Goal: Task Accomplishment & Management: Manage account settings

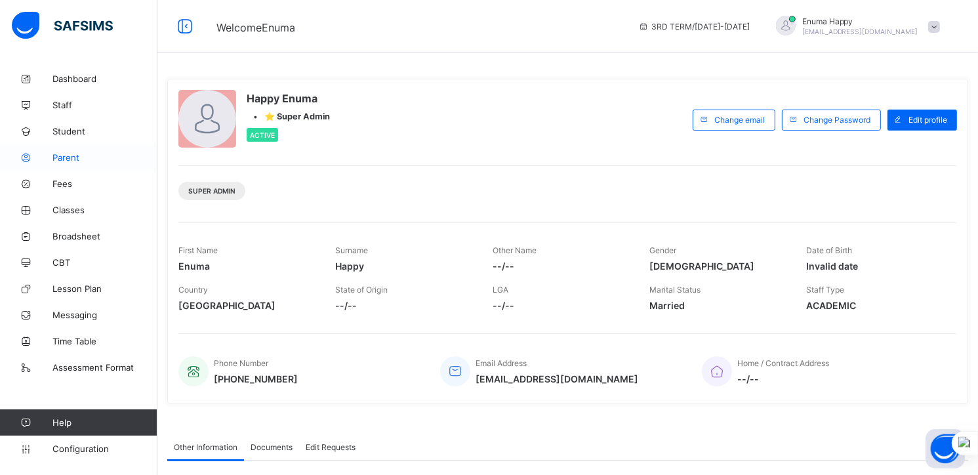
click at [66, 154] on span "Parent" at bounding box center [104, 157] width 105 height 10
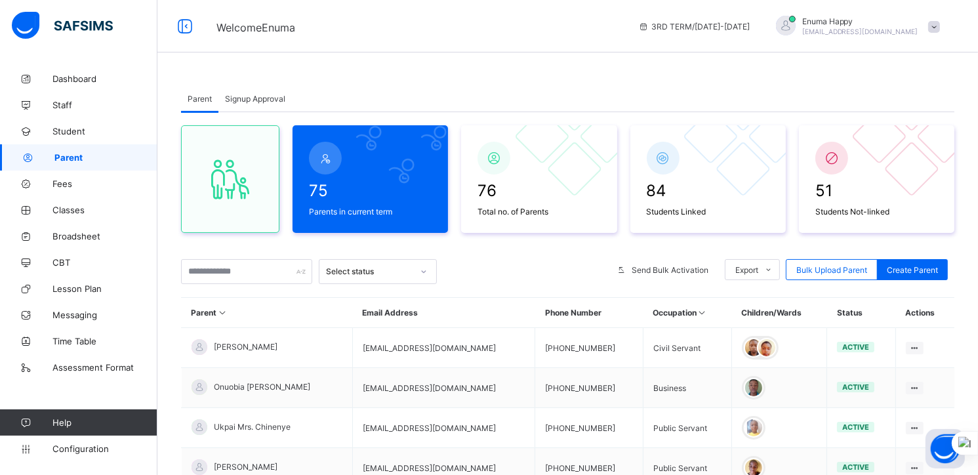
click at [260, 97] on span "Signup Approval" at bounding box center [255, 99] width 60 height 10
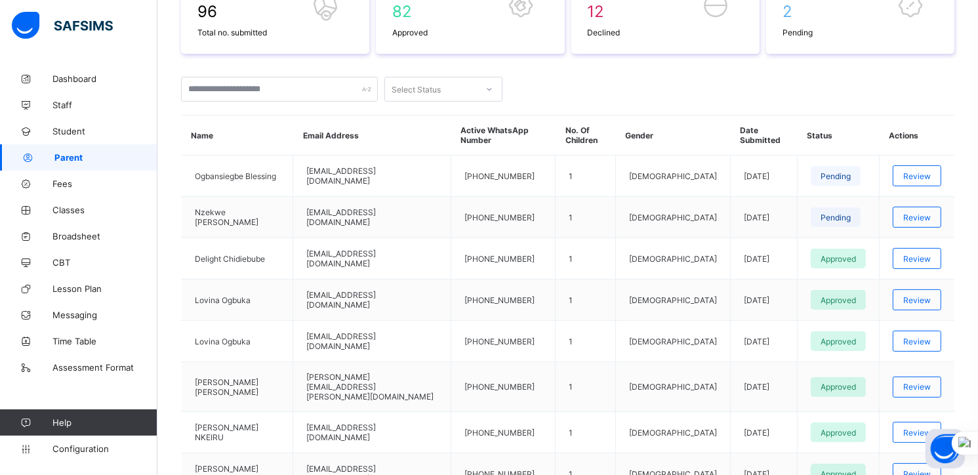
scroll to position [239, 0]
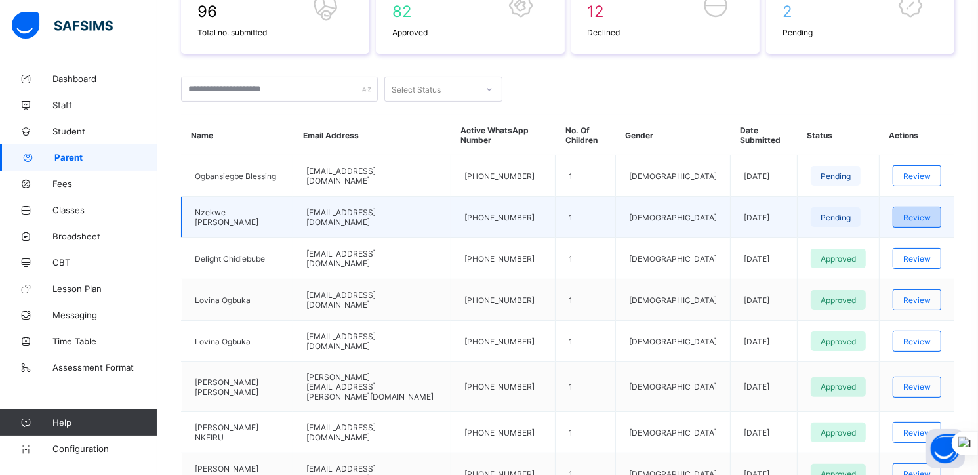
click at [924, 213] on span "Review" at bounding box center [918, 218] width 28 height 10
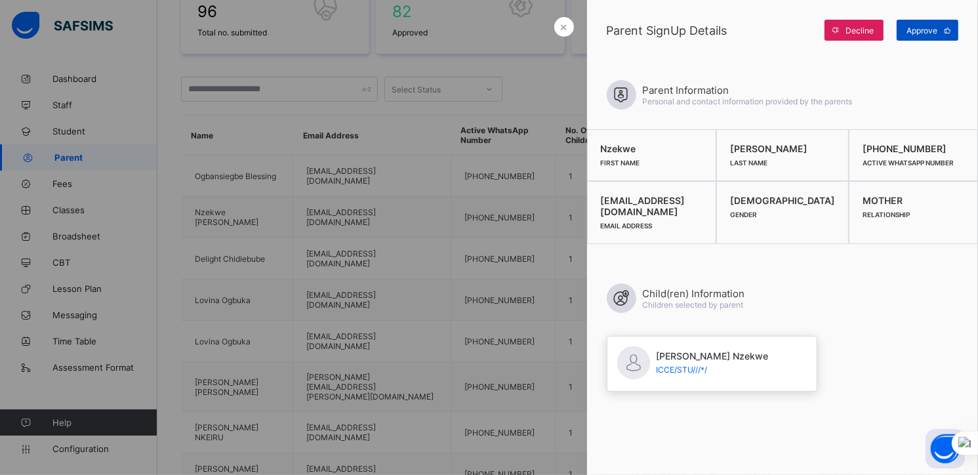
click at [919, 26] on span "Approve" at bounding box center [922, 31] width 31 height 10
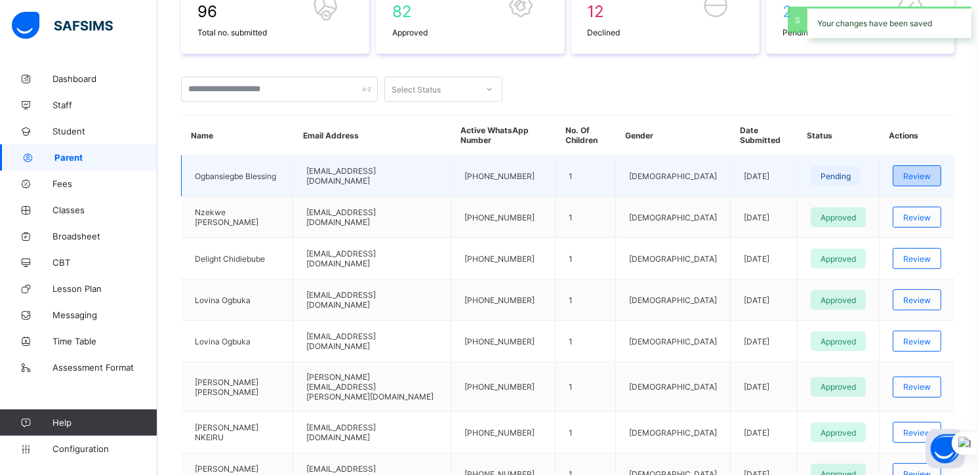
click at [931, 173] on span "Review" at bounding box center [918, 176] width 28 height 10
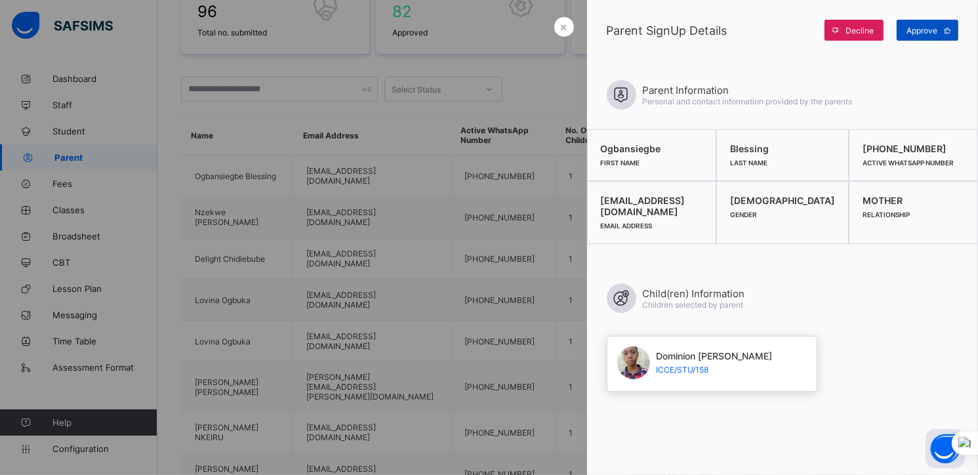
click at [924, 26] on span "Approve" at bounding box center [922, 31] width 31 height 10
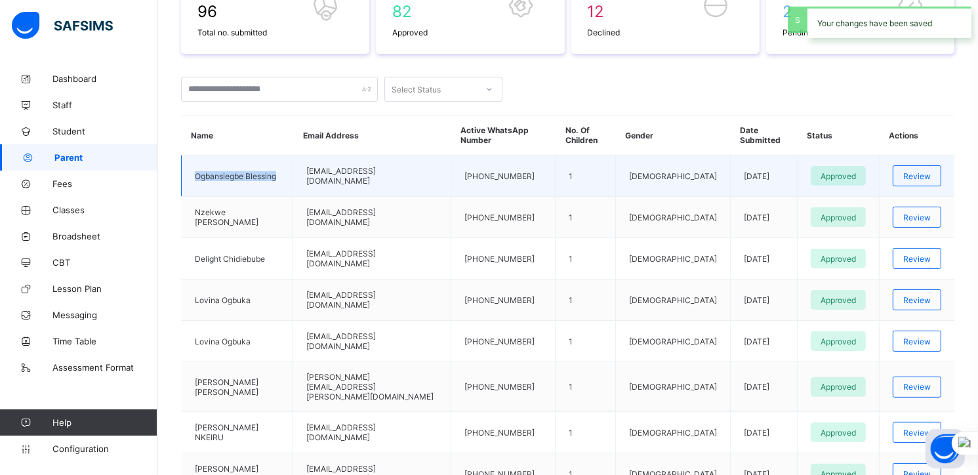
drag, startPoint x: 194, startPoint y: 175, endPoint x: 282, endPoint y: 180, distance: 87.4
click at [282, 180] on td "Ogbansiegbe Blessing" at bounding box center [238, 176] width 112 height 41
copy td "Ogbansiegbe Blessing"
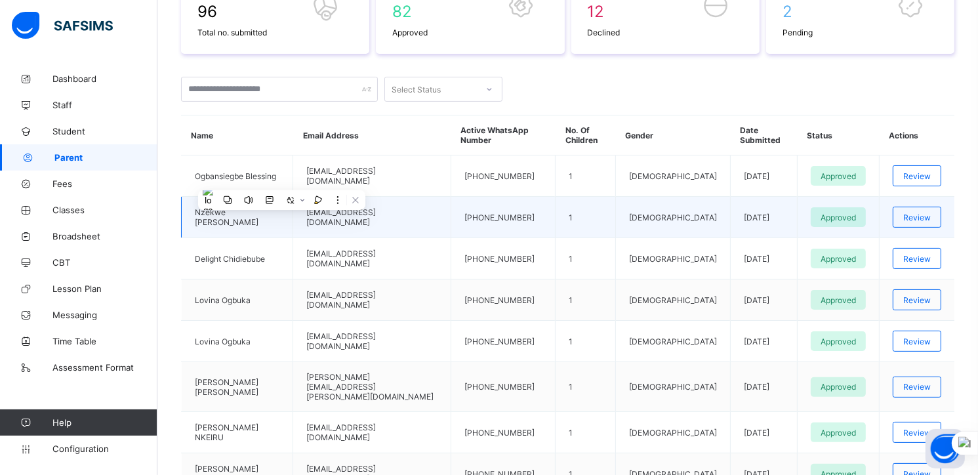
click at [255, 226] on td "[PERSON_NAME] [PERSON_NAME]" at bounding box center [238, 217] width 112 height 41
drag, startPoint x: 243, startPoint y: 222, endPoint x: 185, endPoint y: 212, distance: 59.3
click at [185, 212] on td "[PERSON_NAME] [PERSON_NAME]" at bounding box center [238, 217] width 112 height 41
copy td "[PERSON_NAME] [PERSON_NAME]"
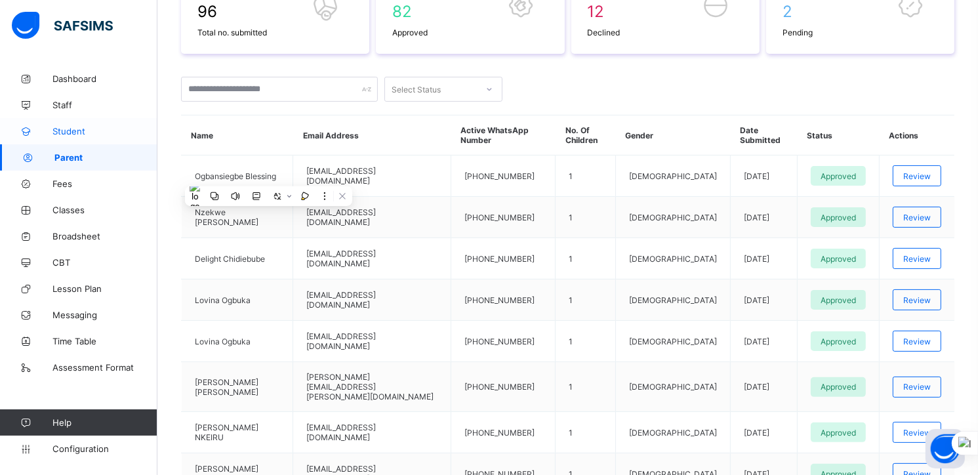
click at [66, 128] on span "Student" at bounding box center [104, 131] width 105 height 10
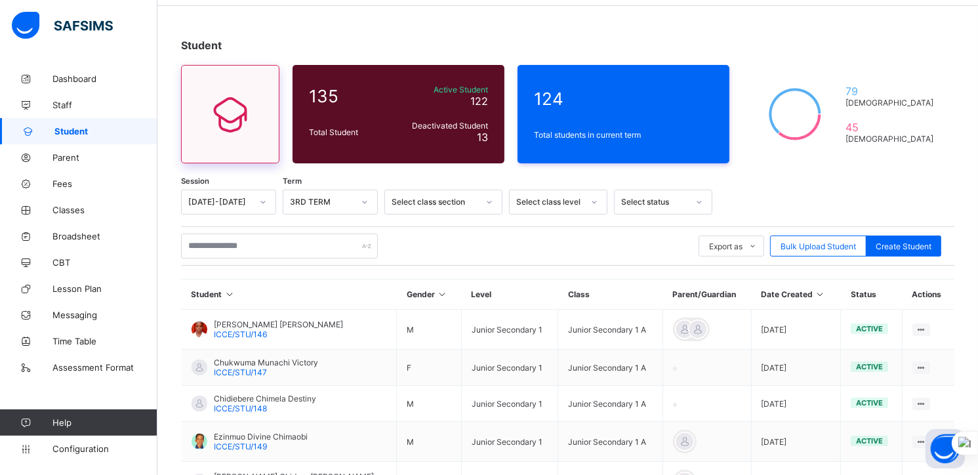
scroll to position [42, 0]
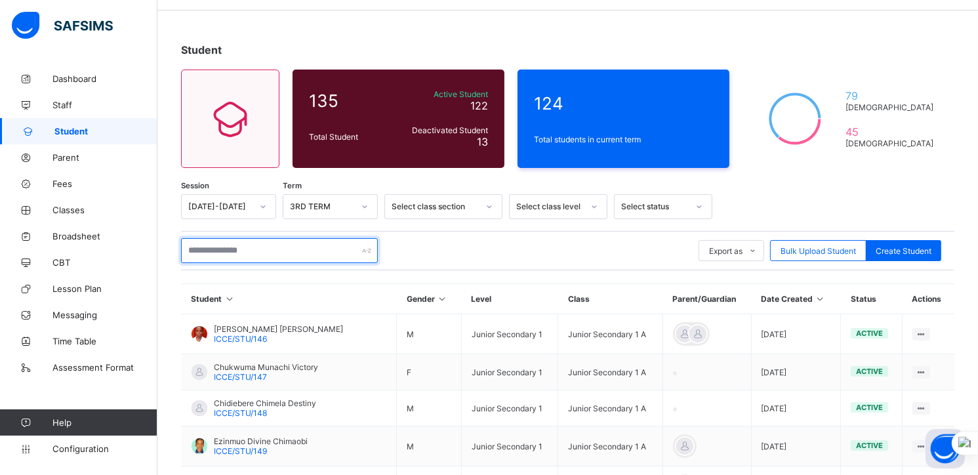
click at [243, 249] on input "text" at bounding box center [279, 250] width 197 height 25
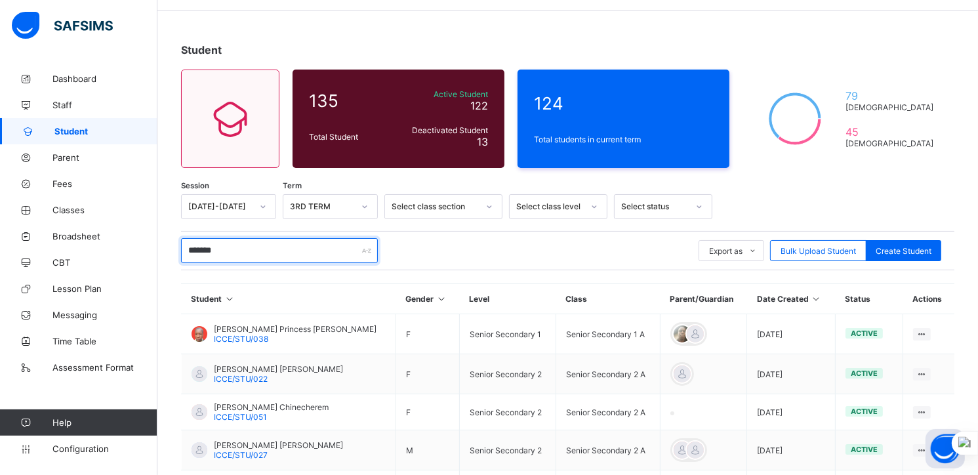
type input "*******"
click at [454, 249] on div "******* Export as Pdf Report Excel Report Excel Report (LMS) Bulk Upload Studen…" at bounding box center [568, 250] width 774 height 25
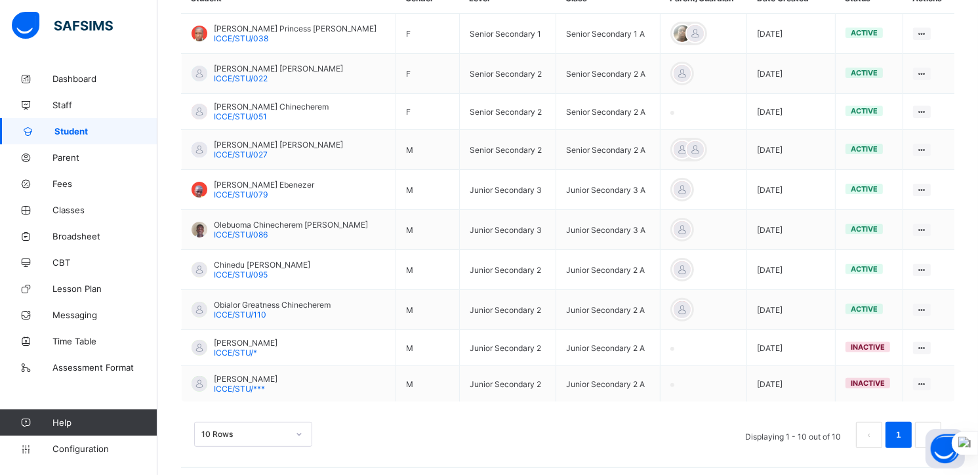
scroll to position [348, 0]
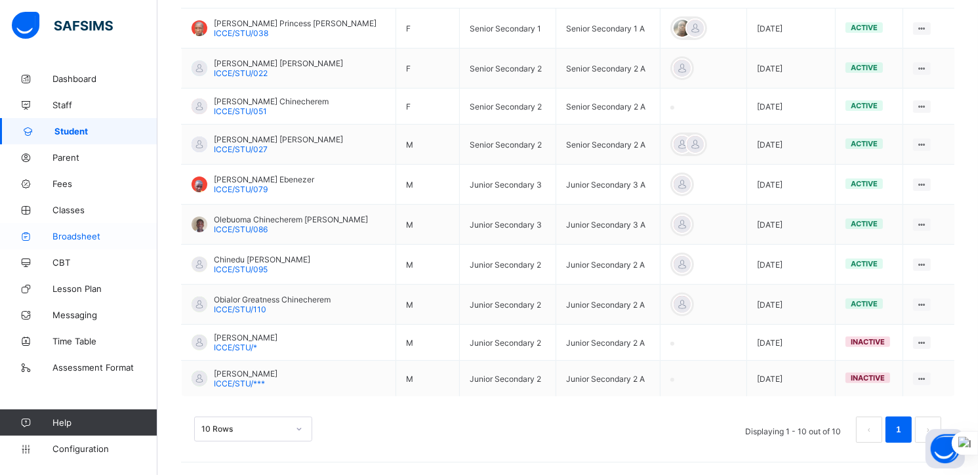
click at [81, 235] on span "Broadsheet" at bounding box center [104, 236] width 105 height 10
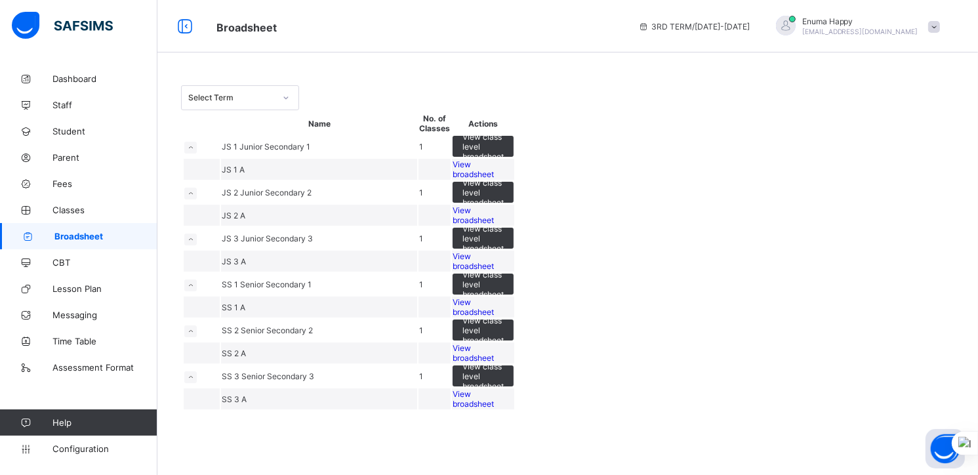
click at [494, 225] on span "View broadsheet" at bounding box center [473, 215] width 41 height 20
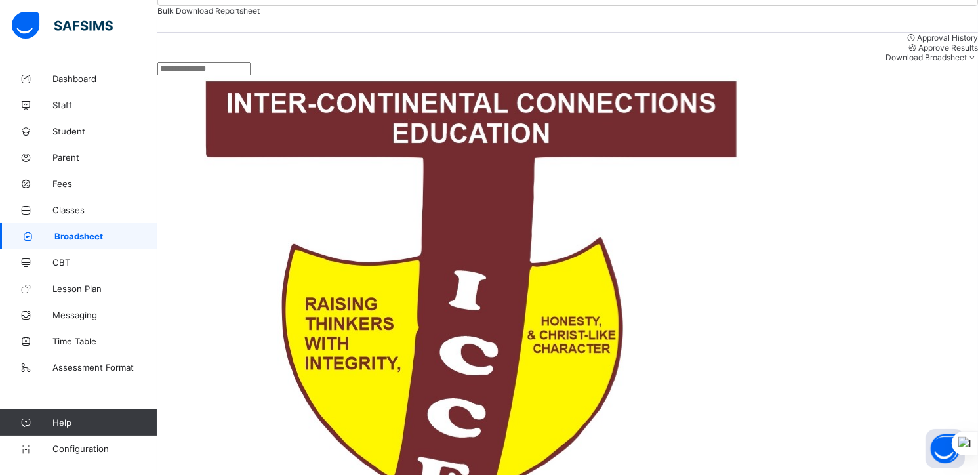
click at [63, 159] on span "Parent" at bounding box center [104, 157] width 105 height 10
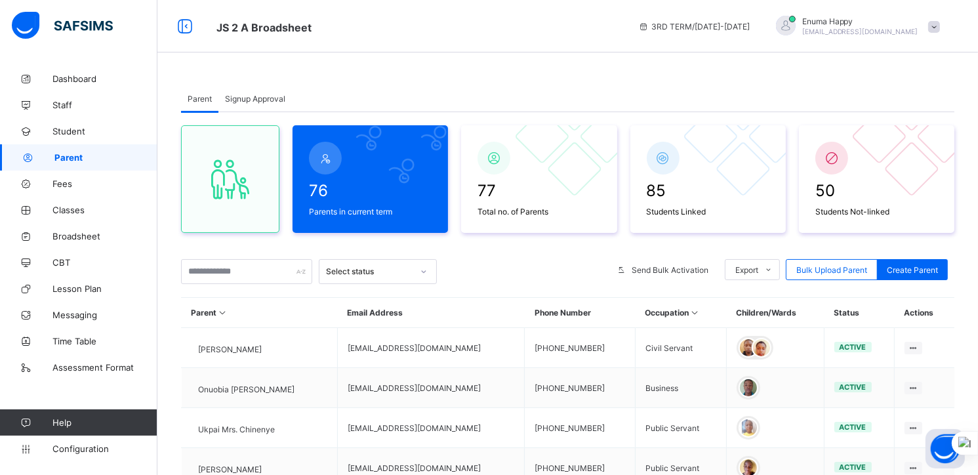
click at [252, 94] on span "Signup Approval" at bounding box center [255, 99] width 60 height 10
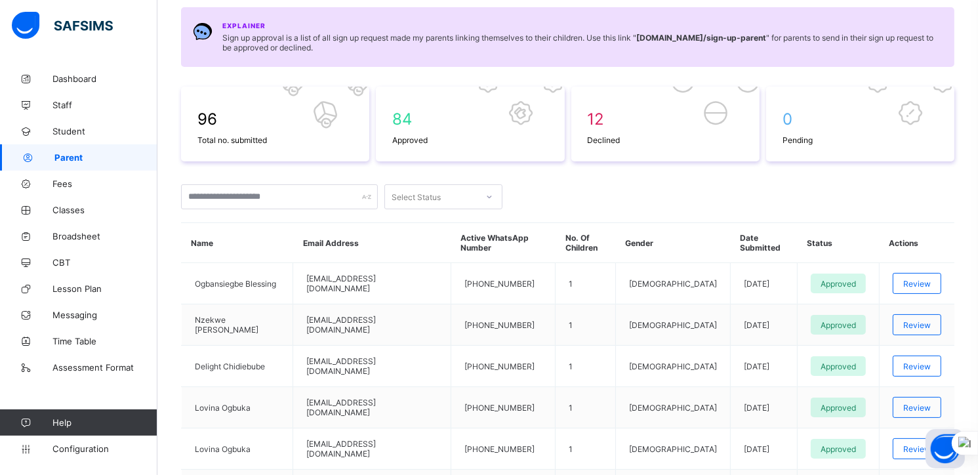
scroll to position [144, 0]
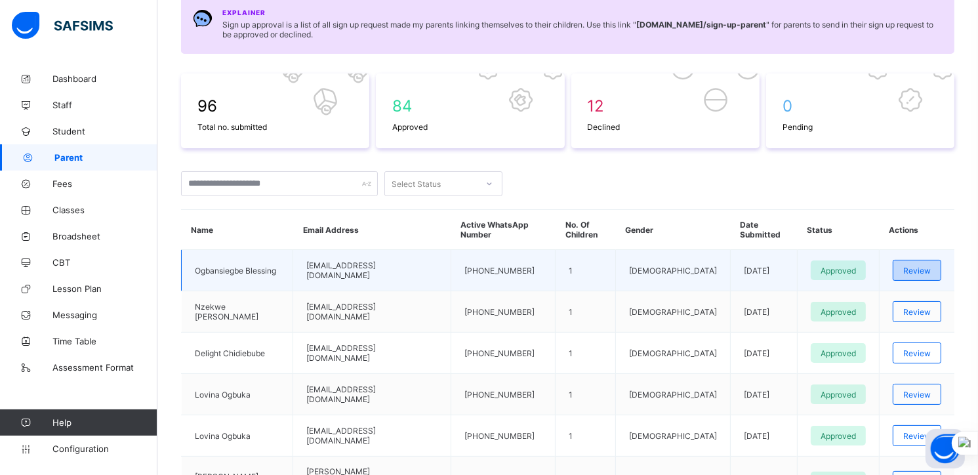
click at [925, 271] on span "Review" at bounding box center [918, 271] width 28 height 10
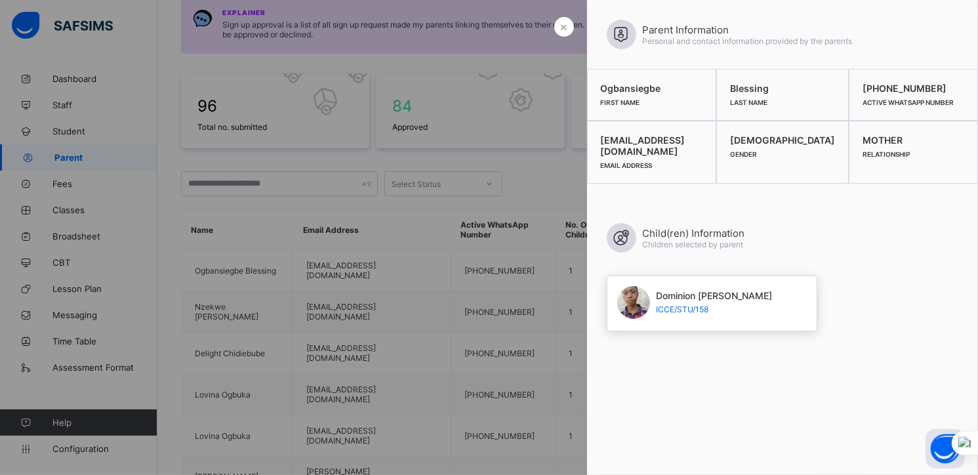
click at [688, 422] on div "× Parent Information Personal and contact information provided by the parents O…" at bounding box center [782, 237] width 391 height 475
click at [560, 26] on span "×" at bounding box center [564, 27] width 8 height 14
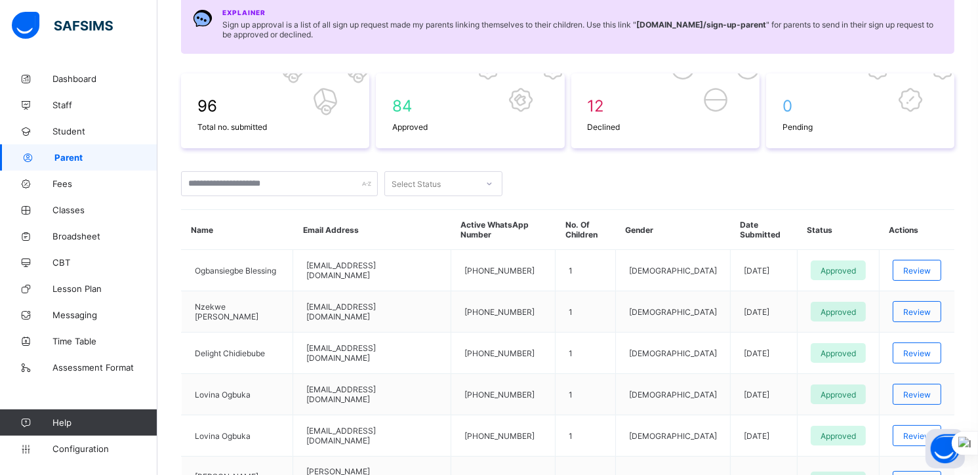
scroll to position [0, 0]
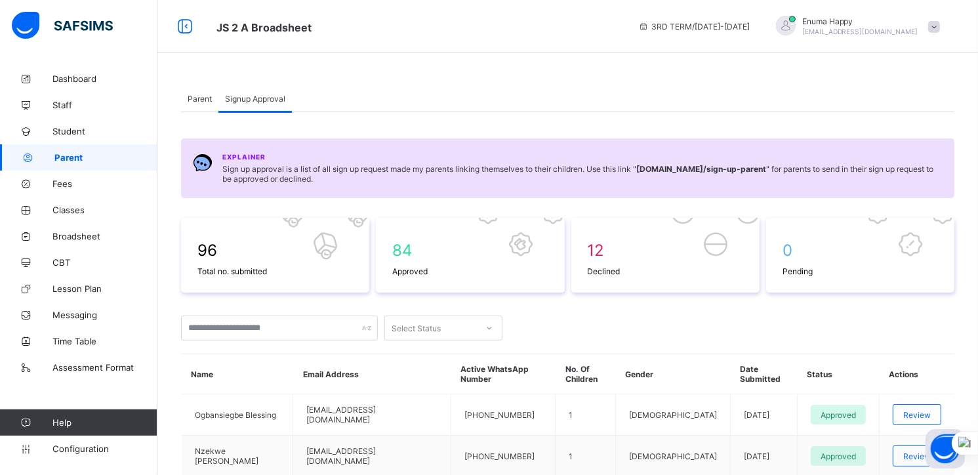
click at [199, 99] on span "Parent" at bounding box center [200, 99] width 24 height 10
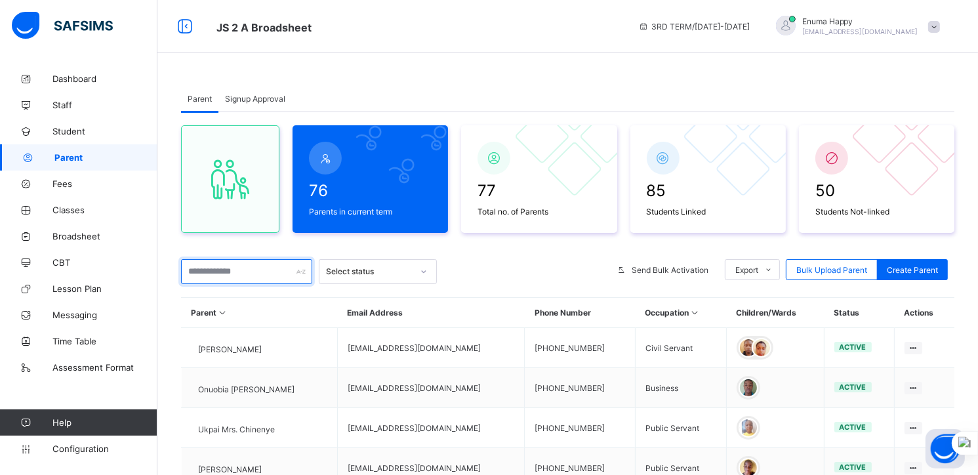
click at [257, 275] on input "text" at bounding box center [246, 271] width 131 height 25
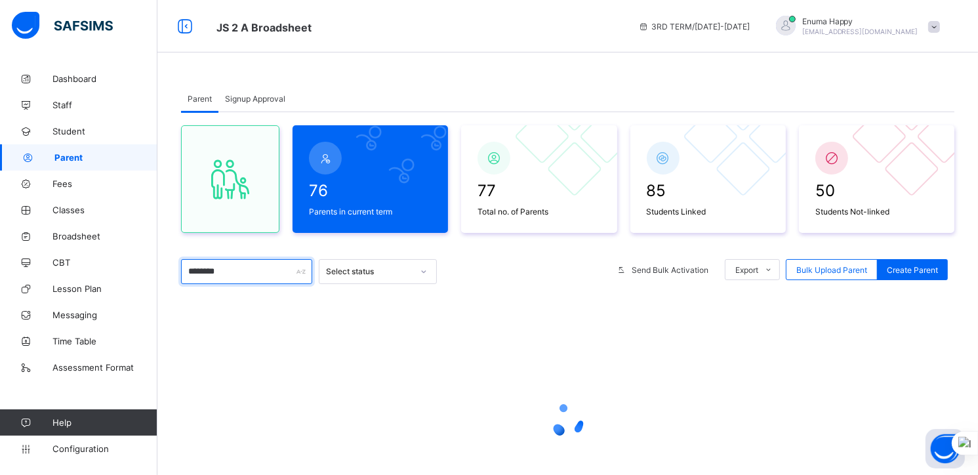
type input "********"
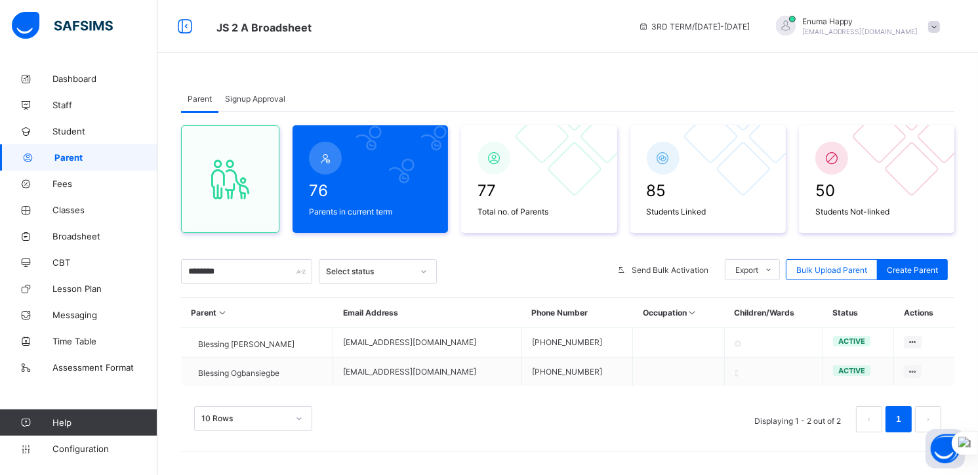
click at [607, 432] on div "10 Rows Displaying 1 - 2 out of 2 1" at bounding box center [567, 419] width 747 height 26
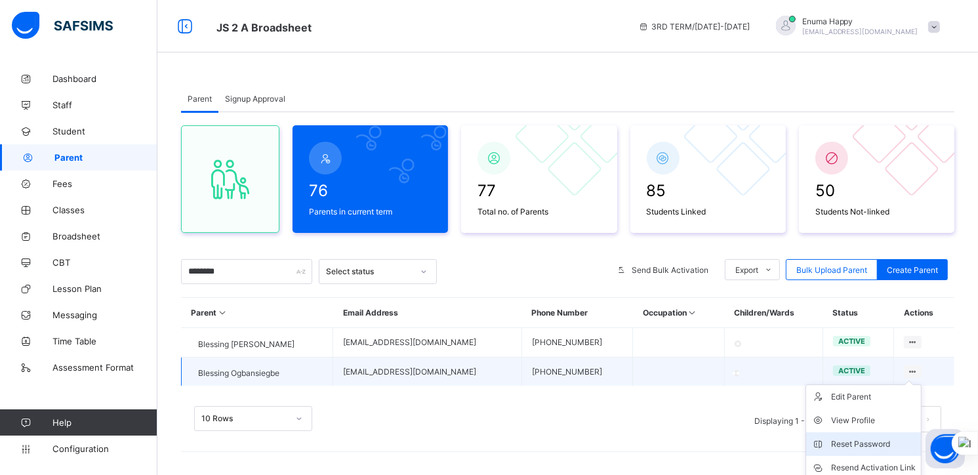
click at [856, 451] on div "Reset Password" at bounding box center [873, 444] width 85 height 13
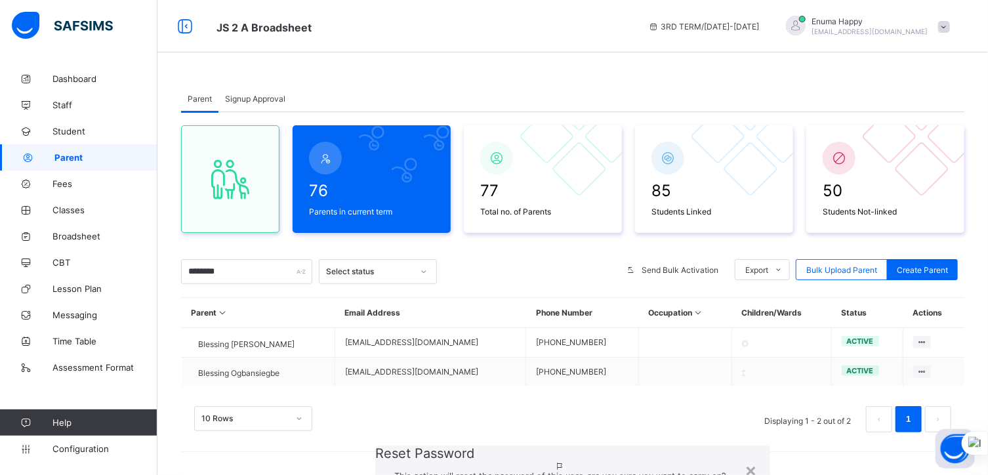
paste input "**********"
type input "**********"
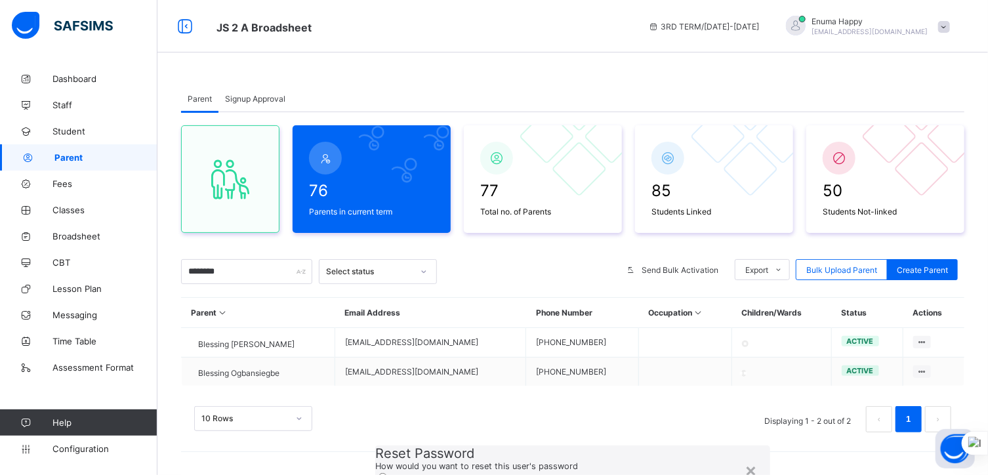
drag, startPoint x: 388, startPoint y: 274, endPoint x: 326, endPoint y: 272, distance: 62.4
paste input "**********"
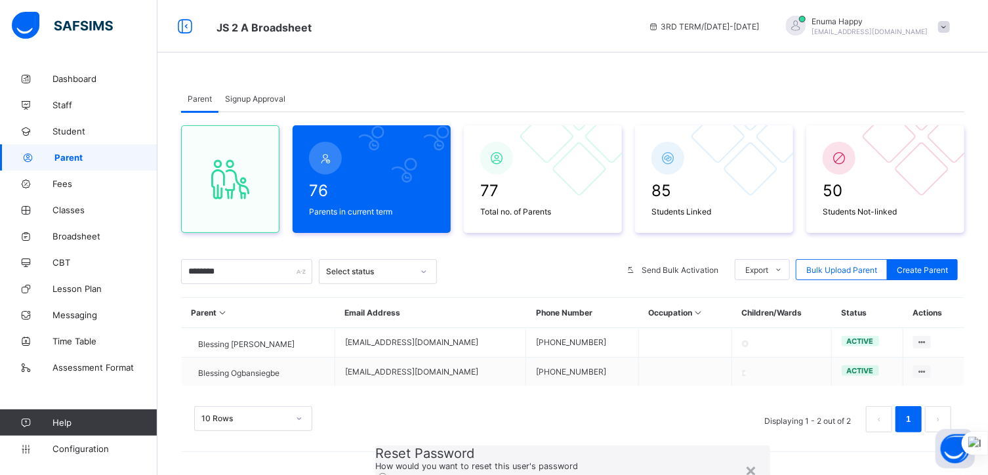
type input "*"
drag, startPoint x: 397, startPoint y: 280, endPoint x: 316, endPoint y: 280, distance: 80.7
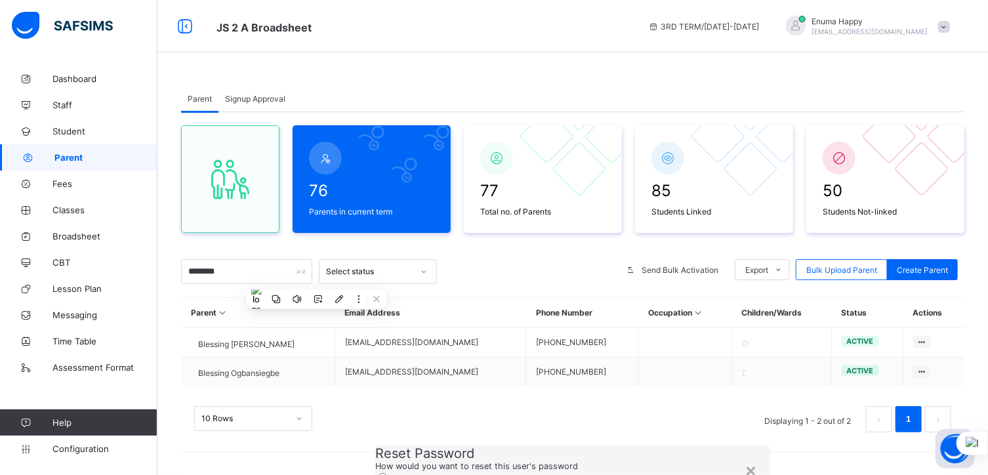
type input "********"
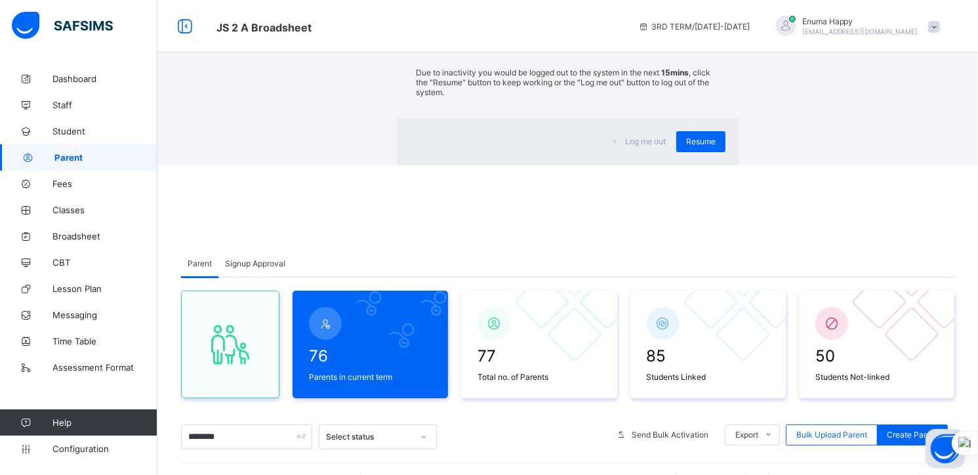
click at [713, 35] on div "×" at bounding box center [719, 24] width 12 height 22
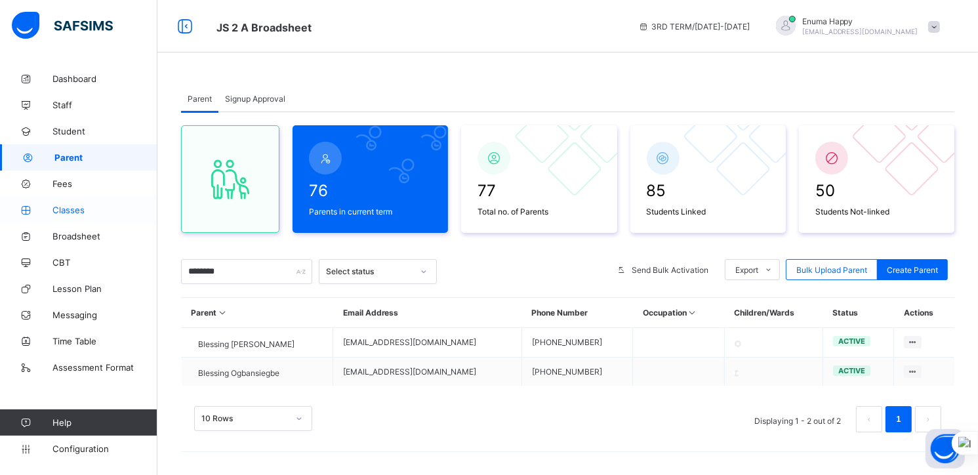
click at [66, 209] on span "Classes" at bounding box center [104, 210] width 105 height 10
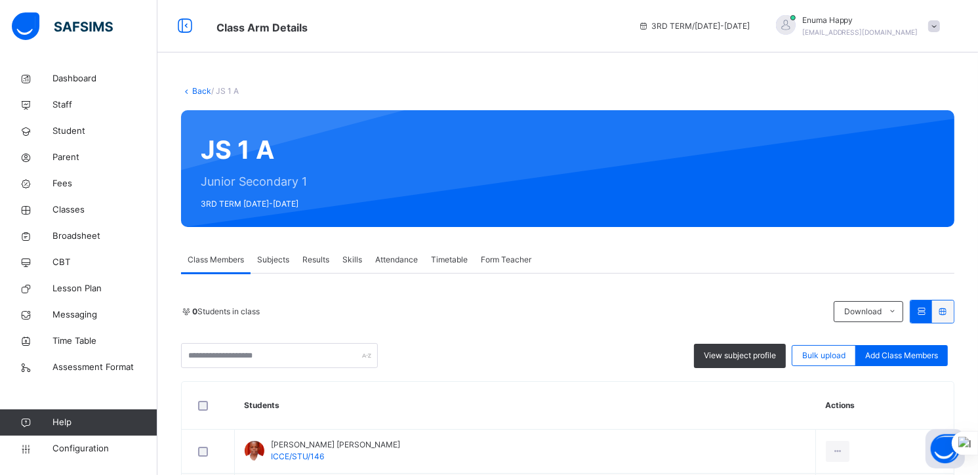
click at [283, 254] on span "Subjects" at bounding box center [273, 260] width 32 height 12
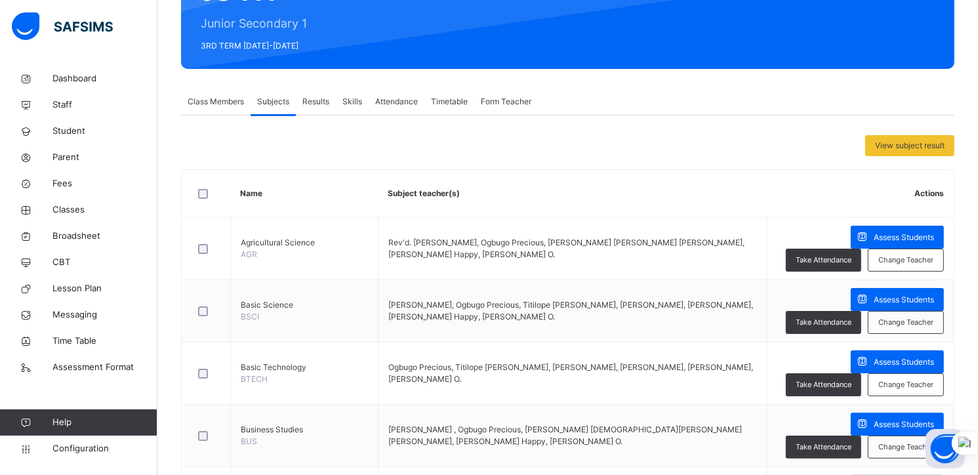
scroll to position [159, 0]
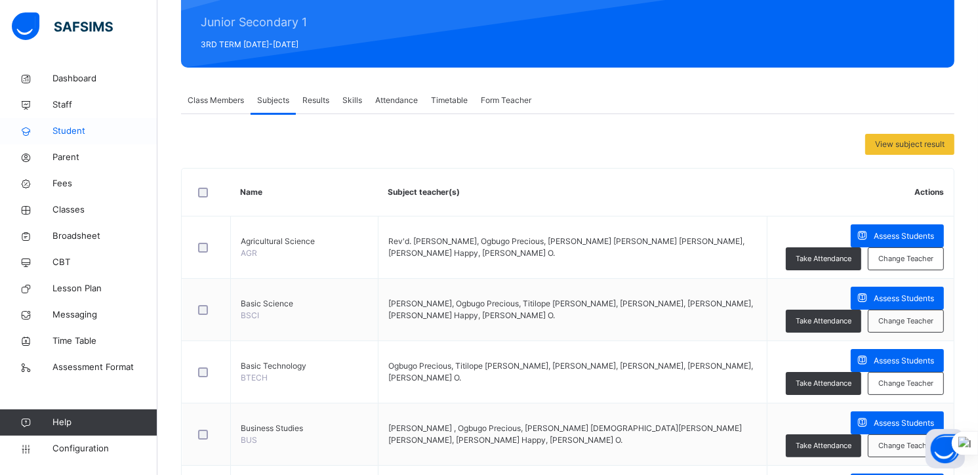
click at [64, 130] on span "Student" at bounding box center [104, 131] width 105 height 13
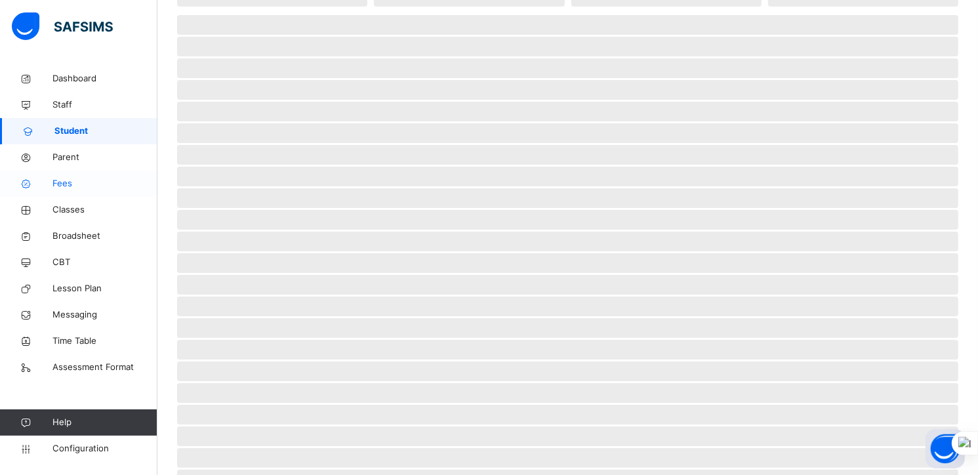
click at [63, 183] on span "Fees" at bounding box center [104, 183] width 105 height 13
click at [63, 183] on span "Fees" at bounding box center [105, 183] width 103 height 13
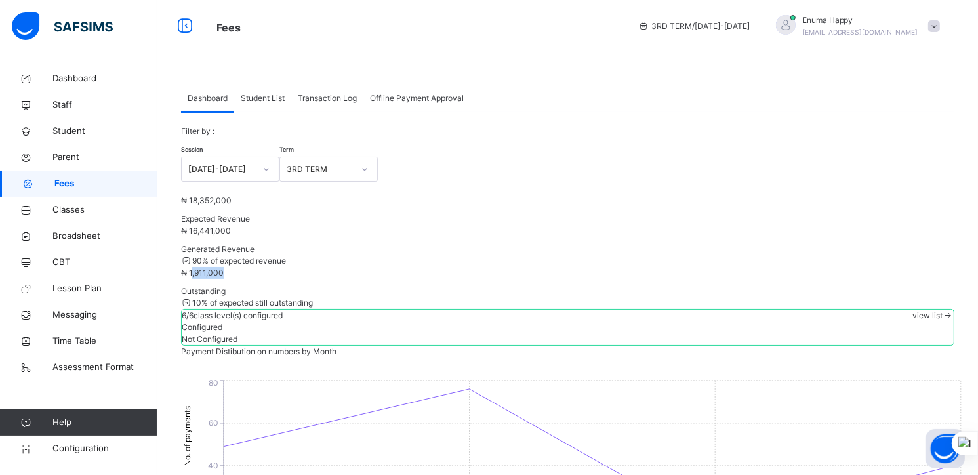
drag, startPoint x: 581, startPoint y: 253, endPoint x: 648, endPoint y: 255, distance: 67.0
click at [224, 268] on span "₦ 1,911,000" at bounding box center [202, 273] width 43 height 10
copy span ",911,000"
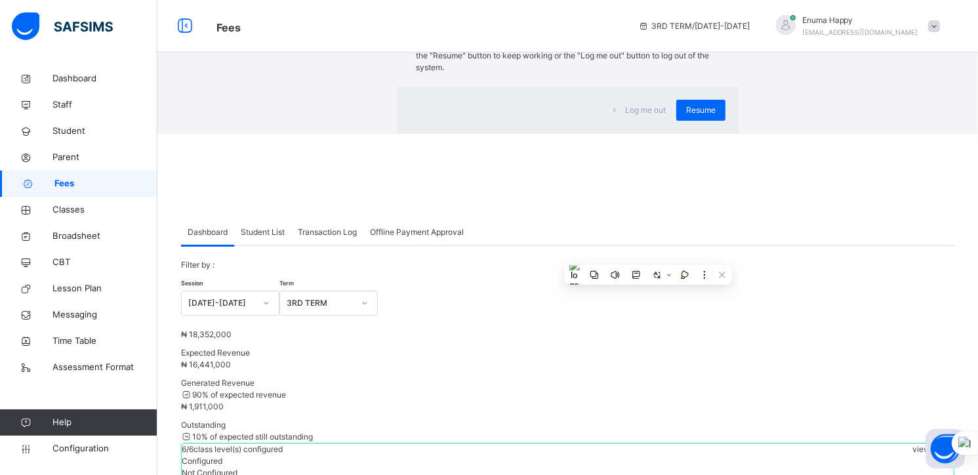
click at [713, 41] on div "×" at bounding box center [719, 27] width 12 height 28
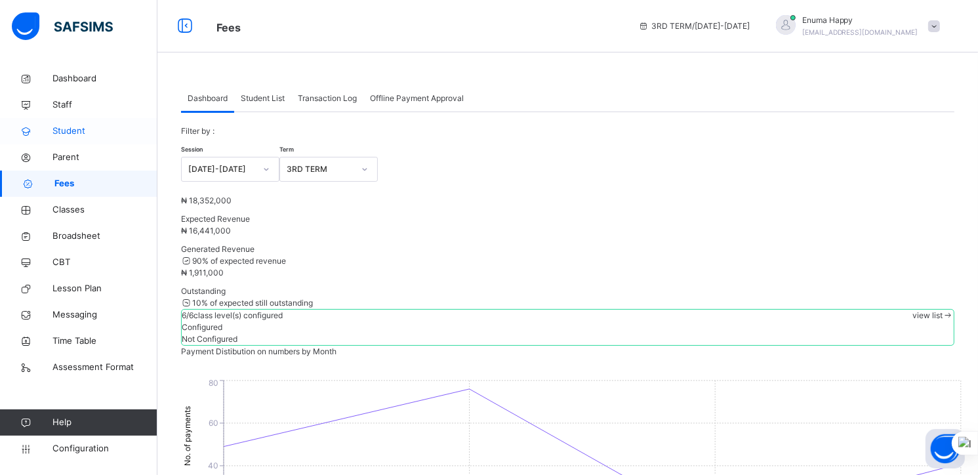
click at [68, 133] on span "Student" at bounding box center [104, 131] width 105 height 13
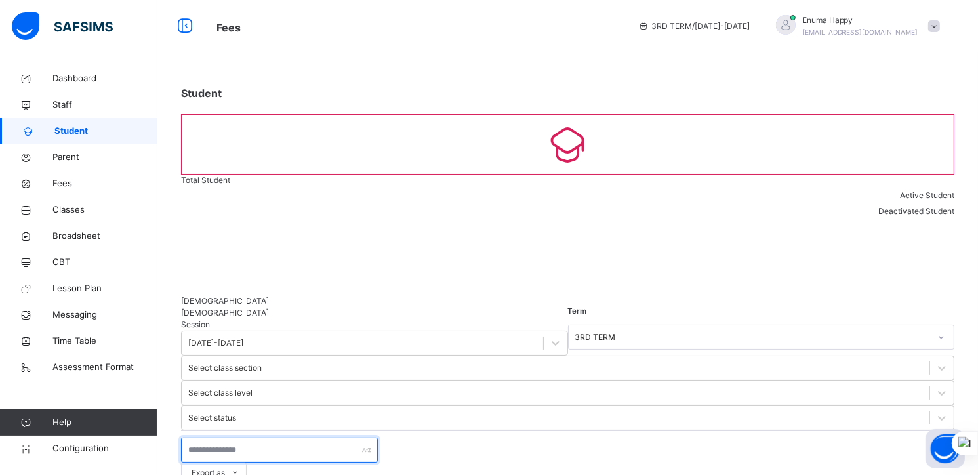
click at [250, 438] on input "text" at bounding box center [279, 450] width 197 height 25
paste input "**********"
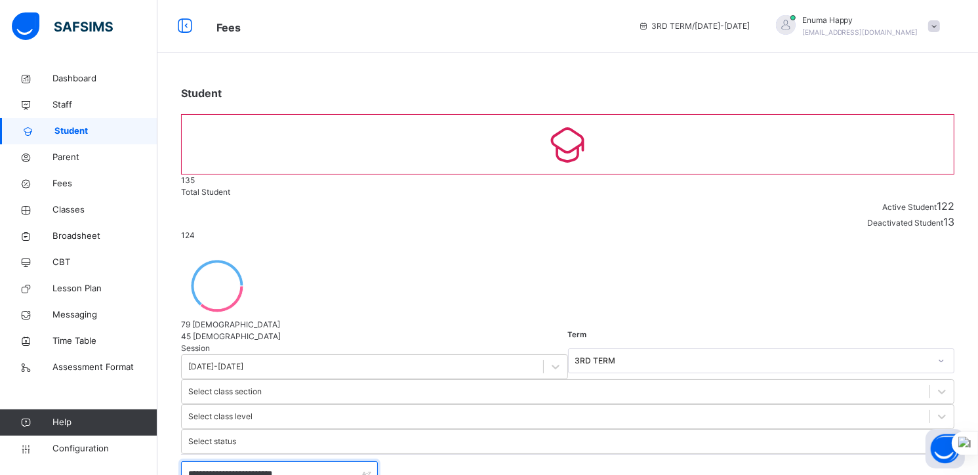
type input "**********"
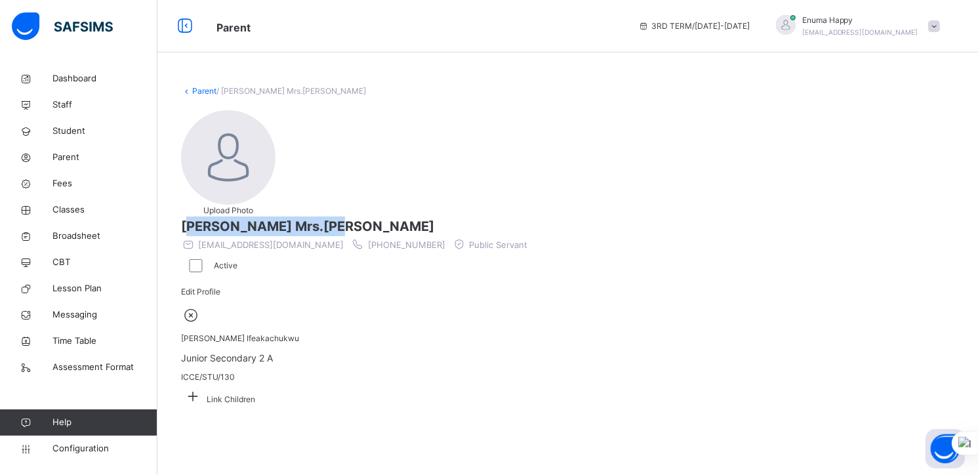
drag, startPoint x: 316, startPoint y: 127, endPoint x: 463, endPoint y: 131, distance: 147.1
click at [463, 217] on span "Emeka Mrs.Evangeline" at bounding box center [568, 227] width 774 height 20
copy span "Emeka Mrs.Evangeline"
click at [63, 165] on link "Parent" at bounding box center [78, 157] width 157 height 26
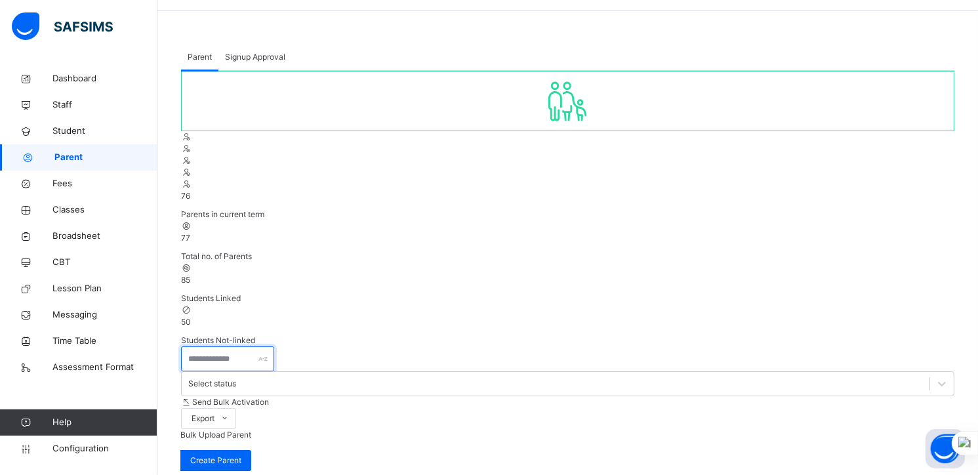
click at [228, 346] on input "text" at bounding box center [227, 358] width 93 height 25
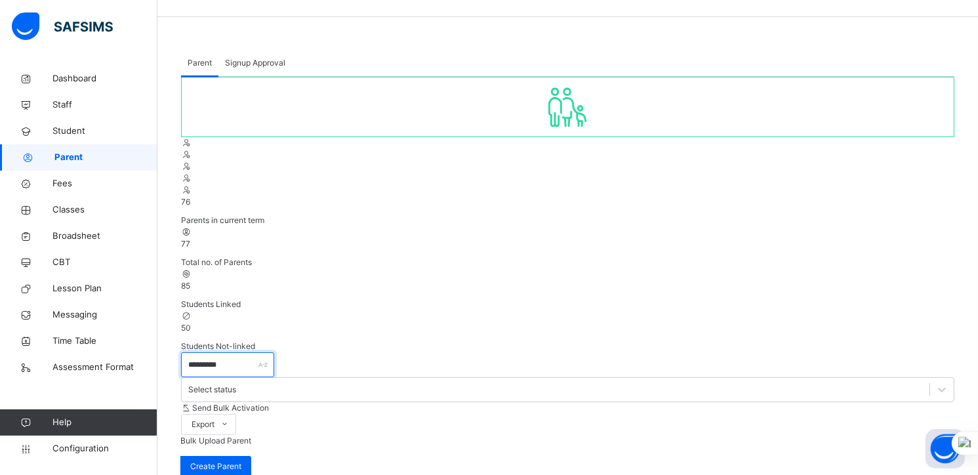
scroll to position [41, 0]
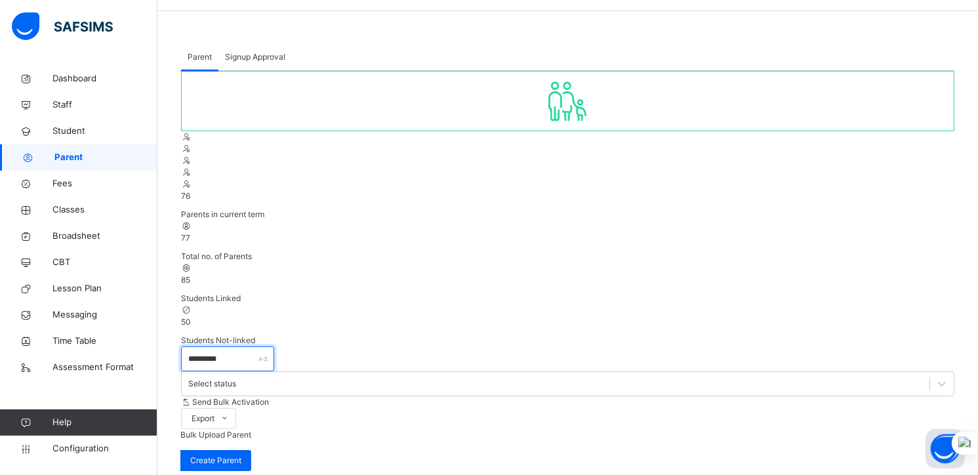
type input "*********"
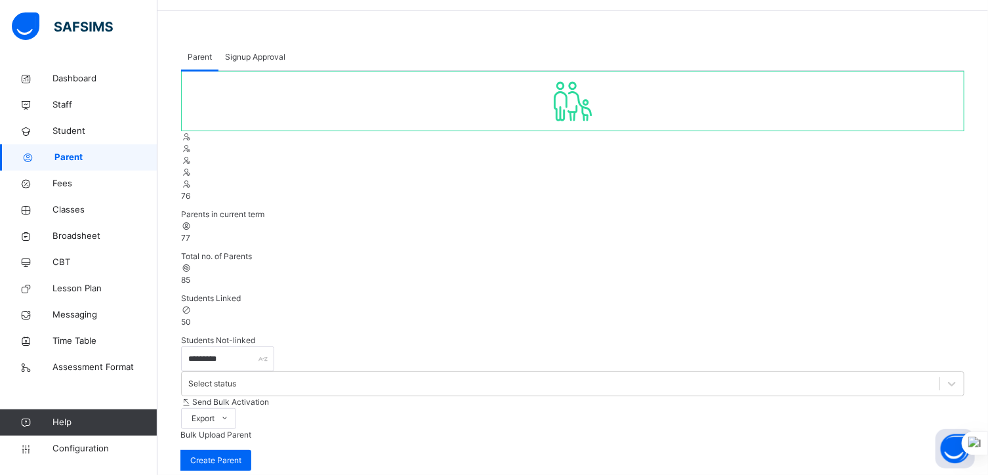
type input "********"
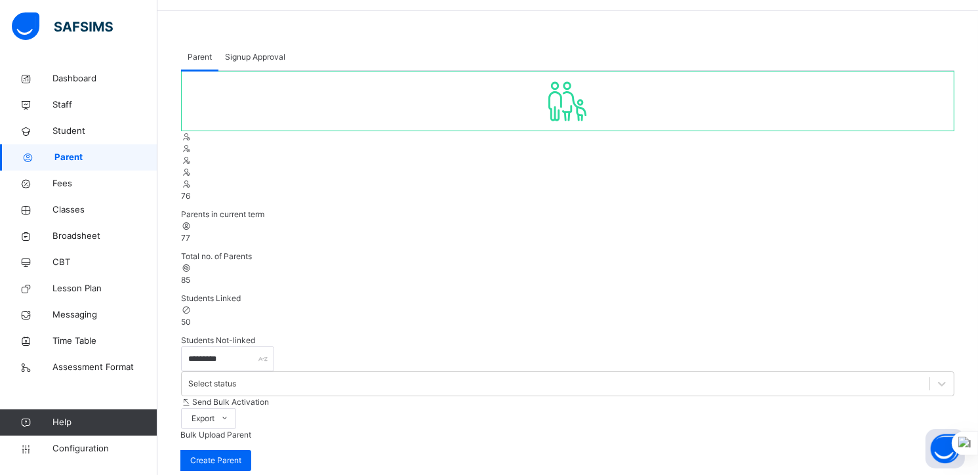
select select "**"
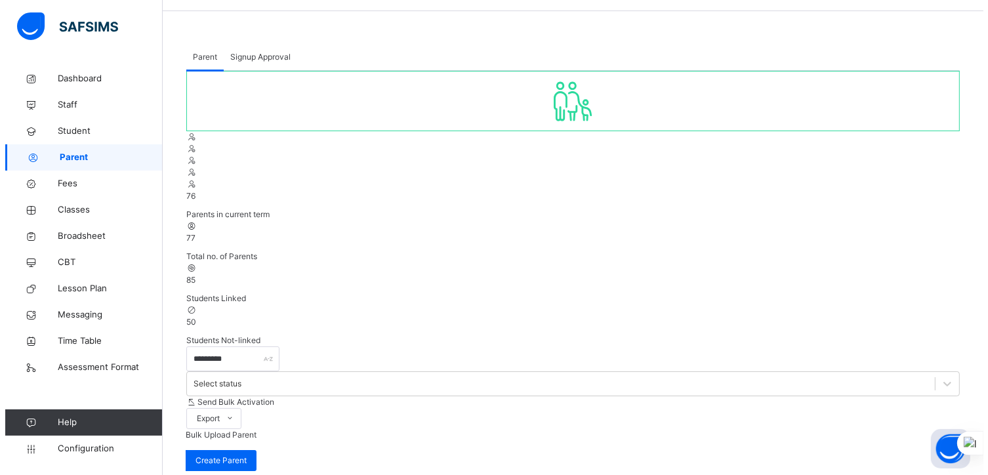
scroll to position [320, 0]
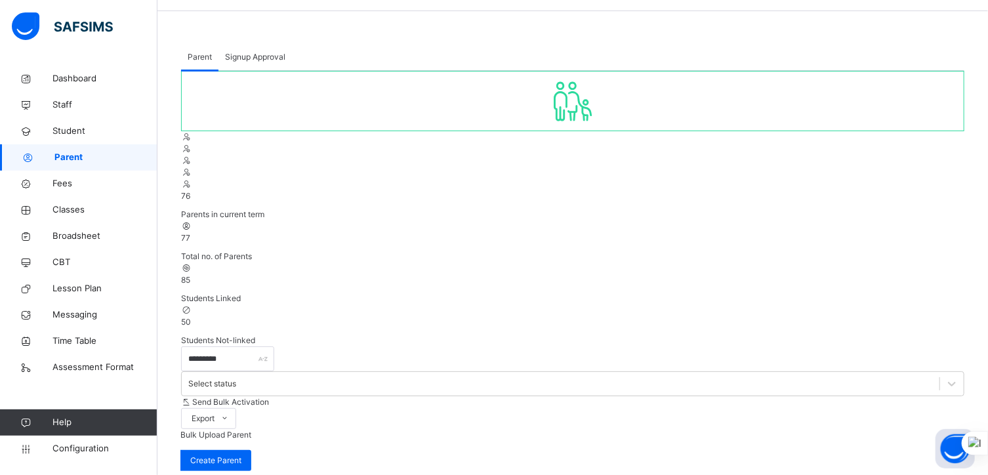
type input "*"
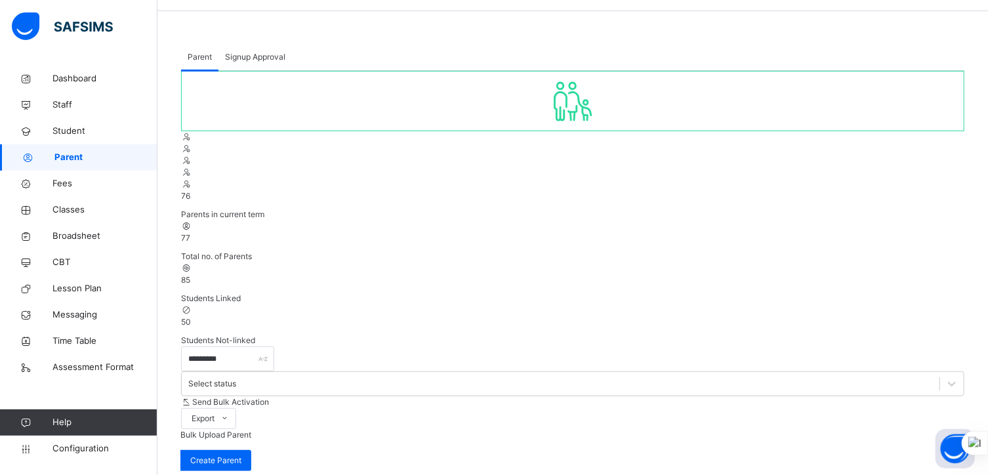
drag, startPoint x: 585, startPoint y: 247, endPoint x: 490, endPoint y: 249, distance: 95.2
paste textarea "**********"
type textarea "**********"
drag, startPoint x: 614, startPoint y: 62, endPoint x: 553, endPoint y: 64, distance: 61.0
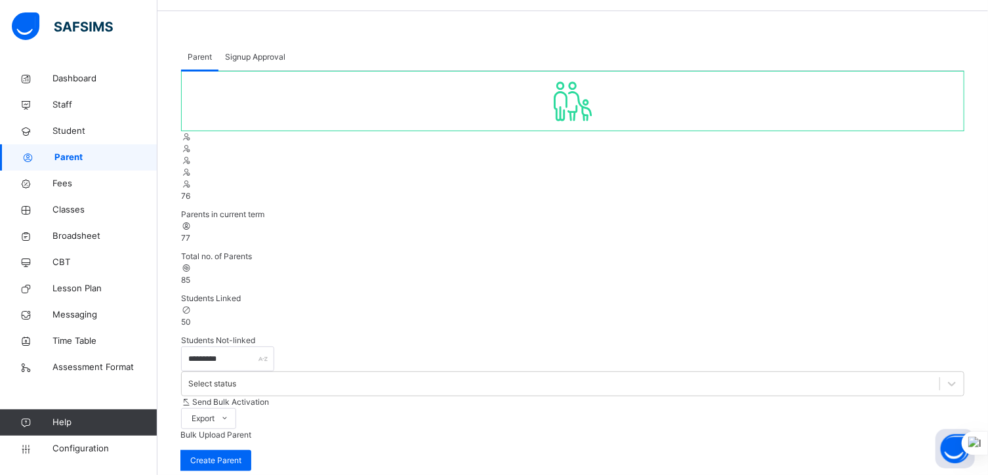
paste input "tel"
type input "**********"
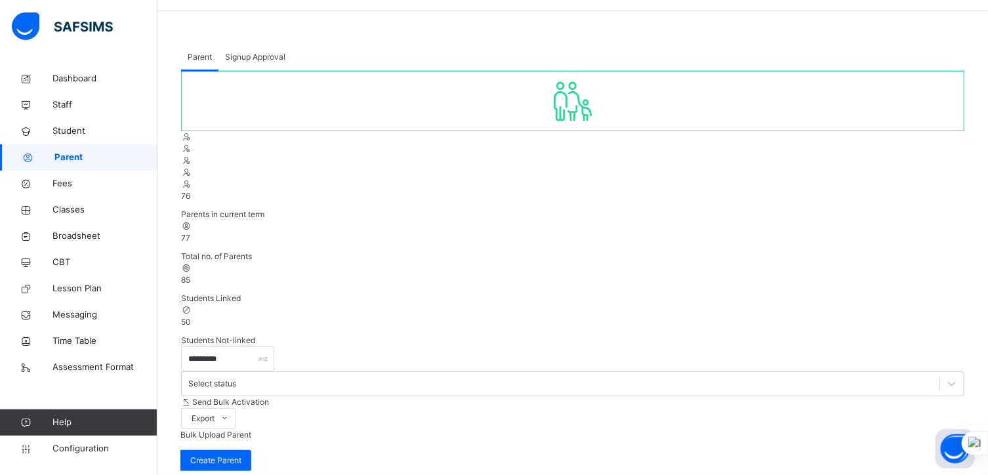
scroll to position [202, 0]
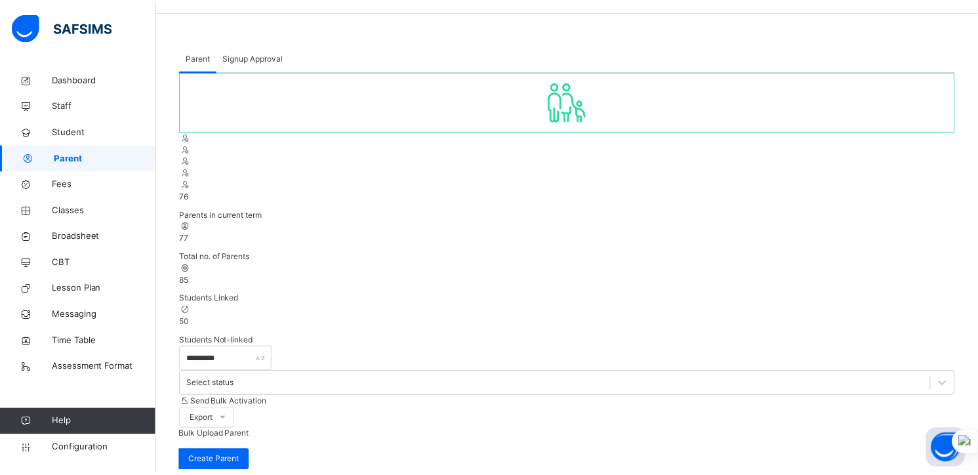
scroll to position [492, 0]
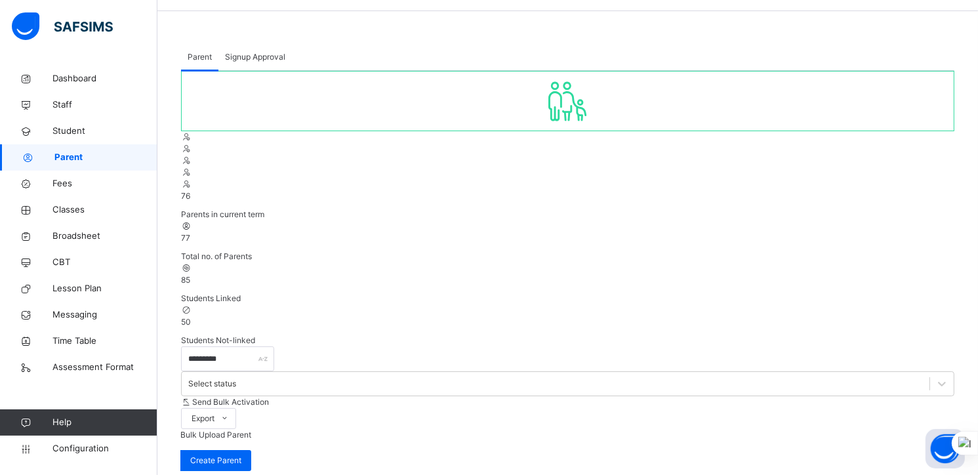
scroll to position [77, 0]
